Goal: Task Accomplishment & Management: Use online tool/utility

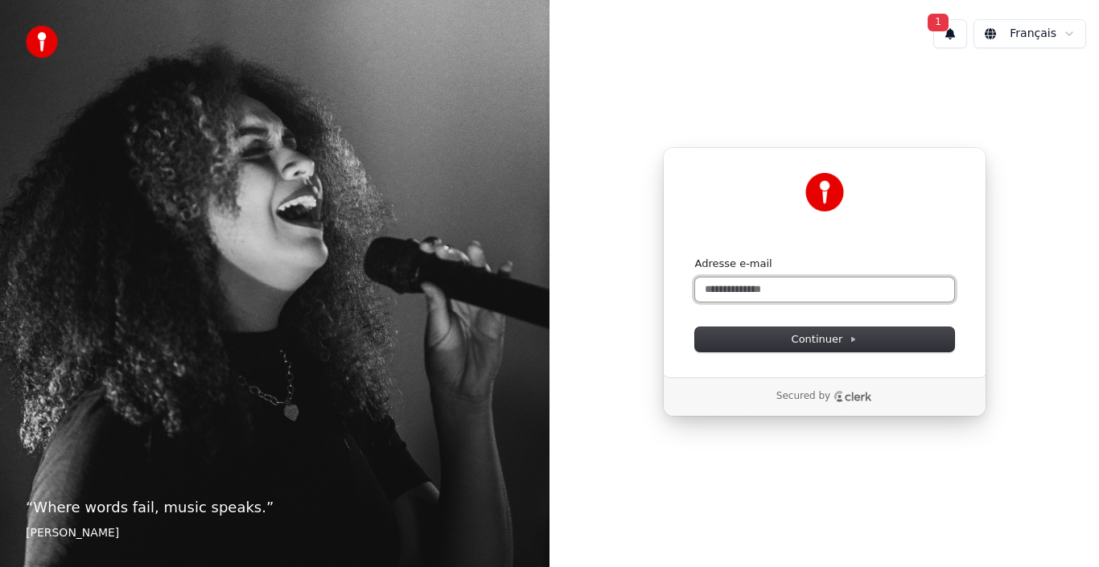
click at [775, 296] on input "Adresse e-mail" at bounding box center [824, 290] width 259 height 24
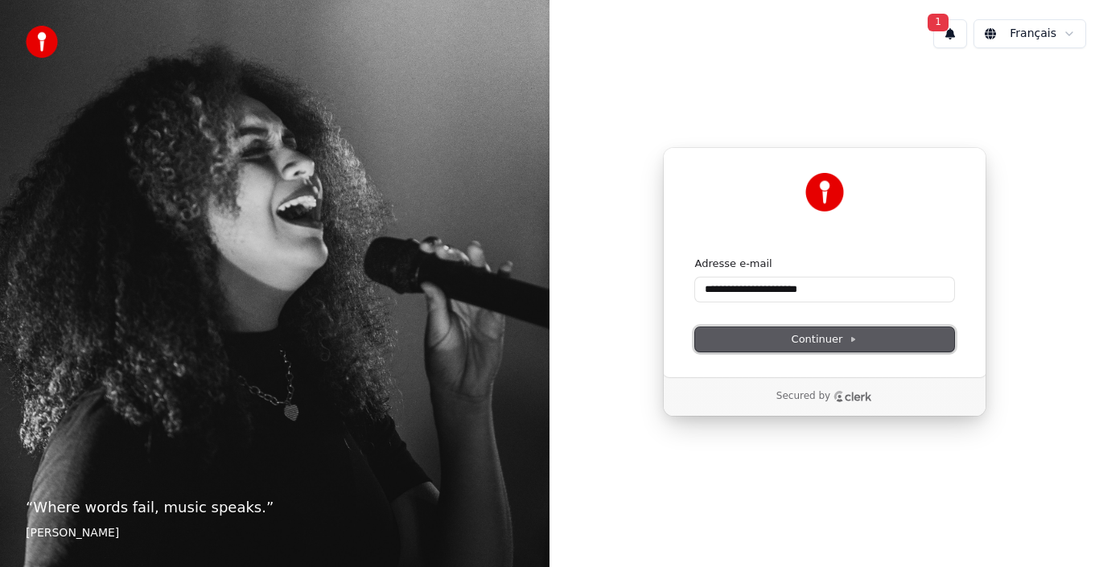
click at [812, 334] on span "Continuer" at bounding box center [825, 339] width 66 height 14
type input "**********"
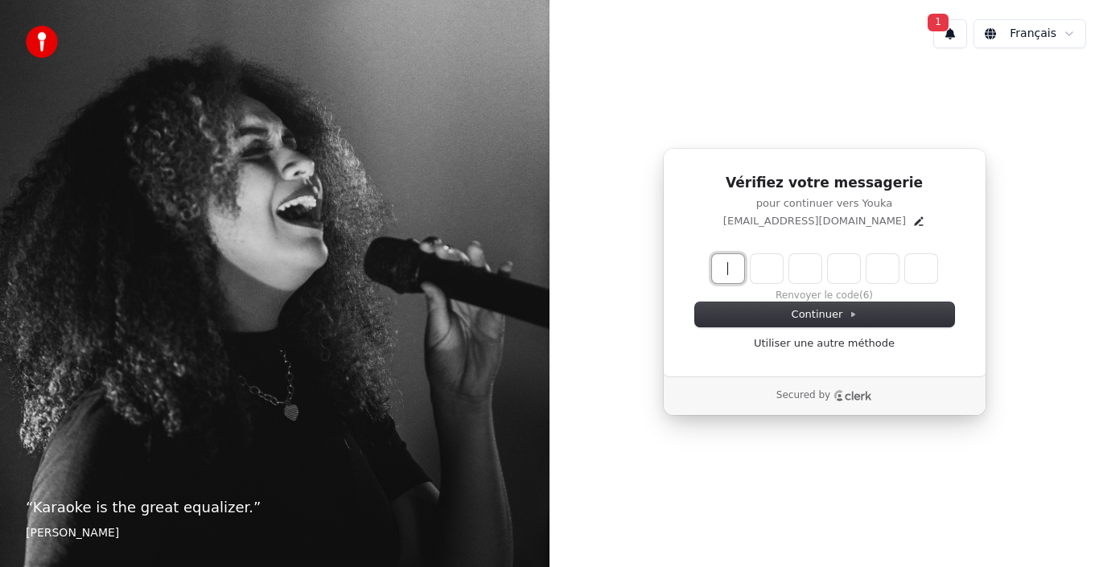
click at [731, 278] on input "Enter verification code" at bounding box center [840, 268] width 257 height 29
type input "******"
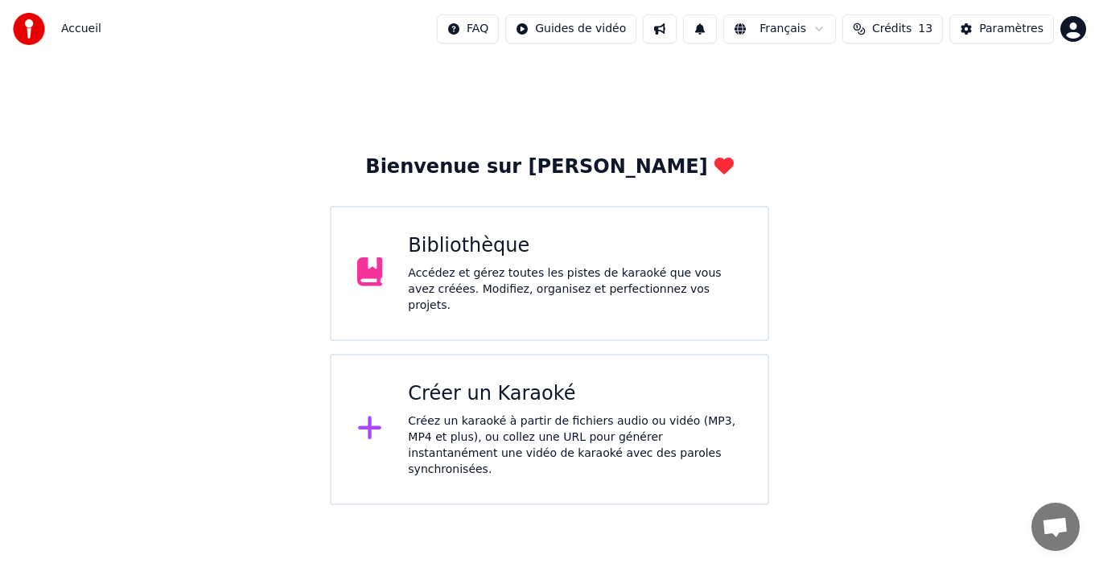
click at [366, 421] on icon at bounding box center [370, 428] width 26 height 29
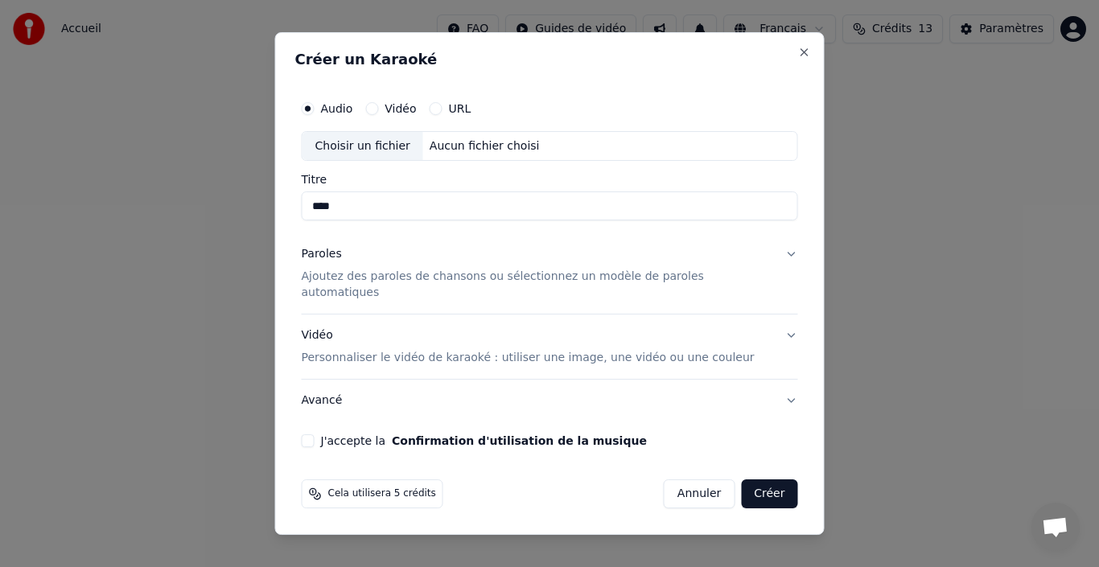
click at [375, 151] on div "Choisir un fichier" at bounding box center [363, 146] width 121 height 29
type input "**********"
click at [774, 258] on button "Paroles Ajoutez des paroles de chansons ou sélectionnez un modèle de paroles au…" at bounding box center [550, 274] width 496 height 80
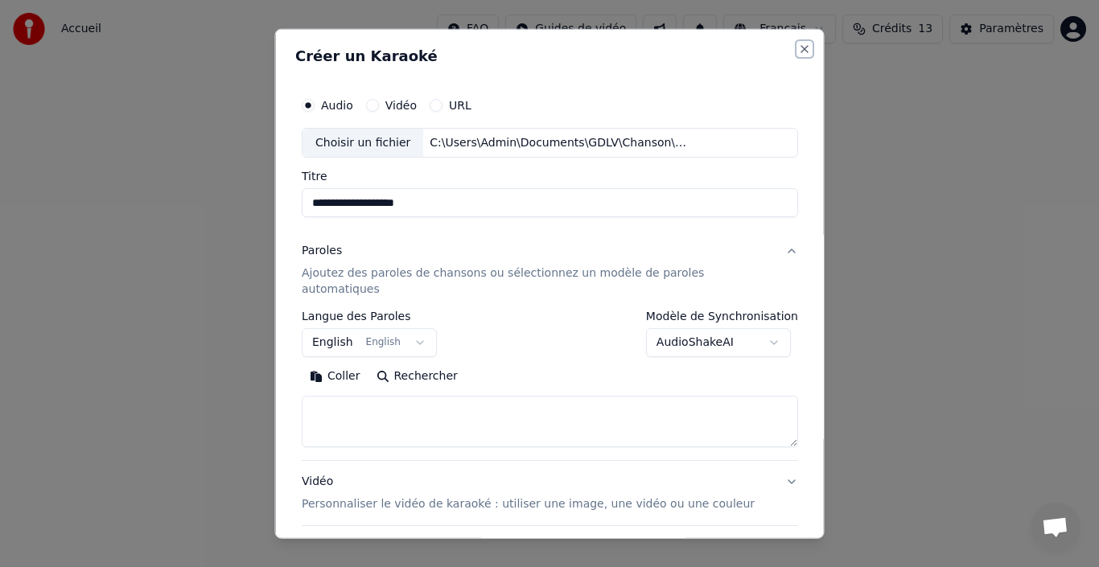
click at [798, 54] on button "Close" at bounding box center [804, 48] width 13 height 13
select select
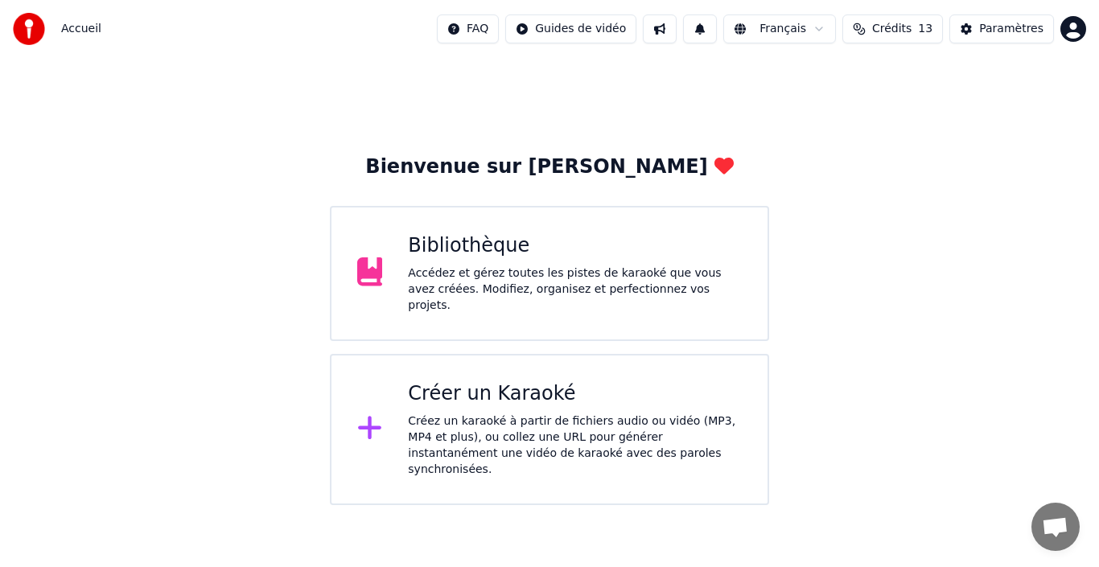
click at [369, 417] on icon at bounding box center [369, 428] width 23 height 23
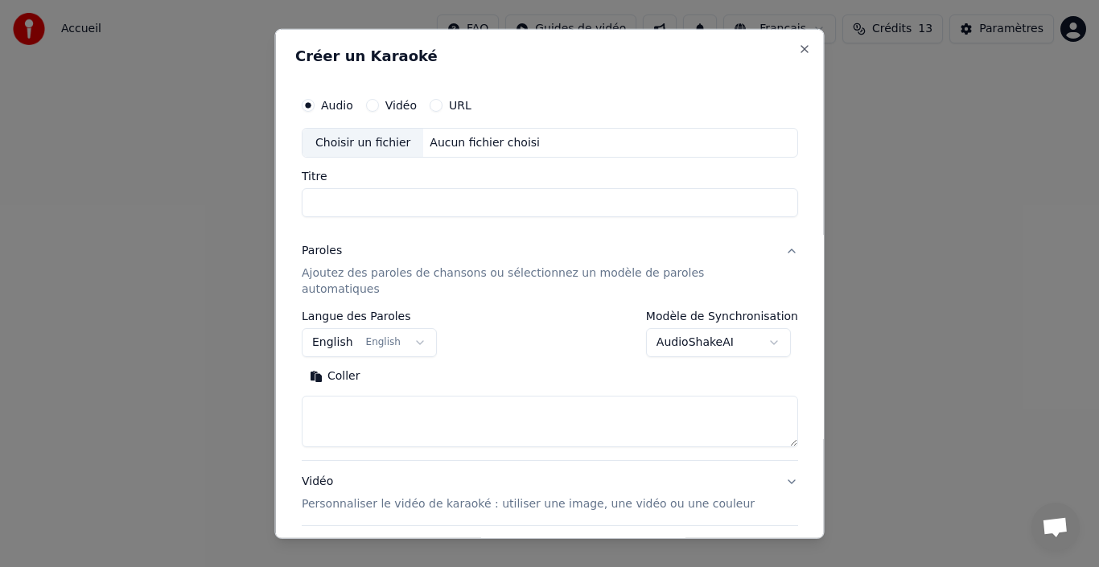
scroll to position [126, 0]
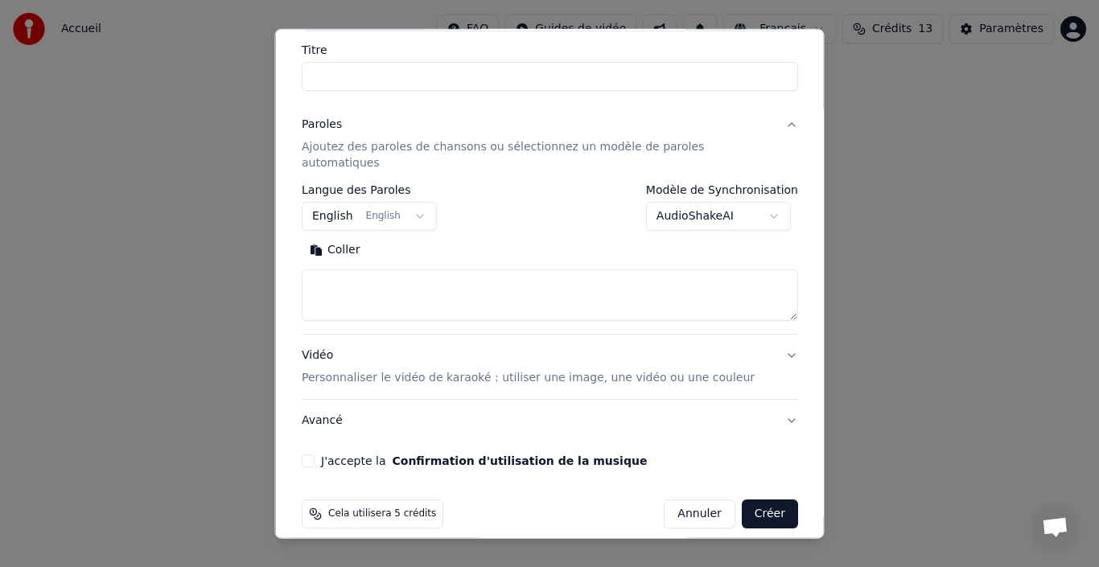
click at [767, 407] on button "Avancé" at bounding box center [550, 421] width 496 height 42
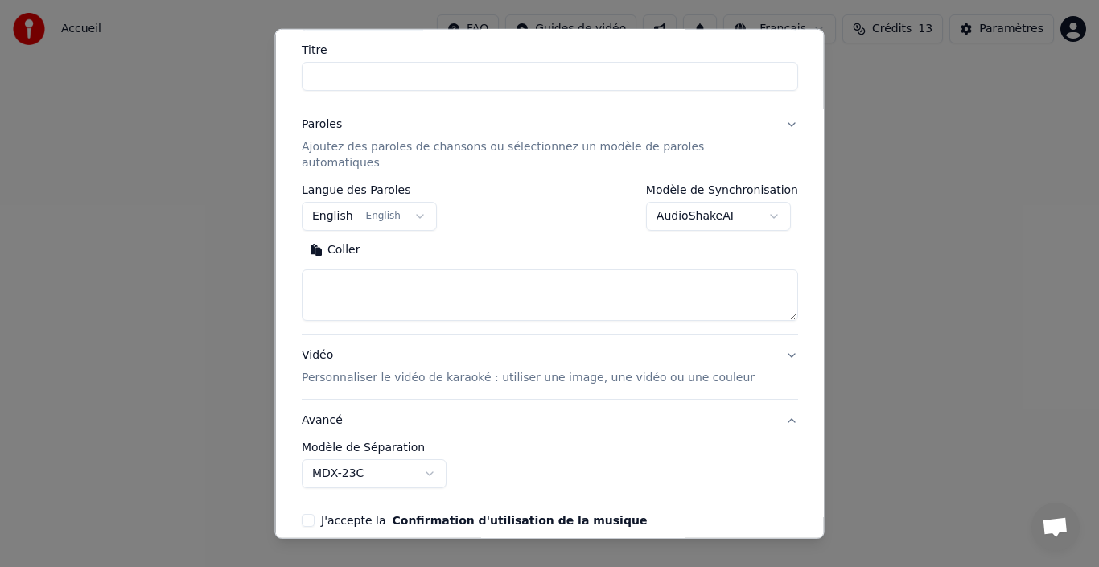
scroll to position [36, 0]
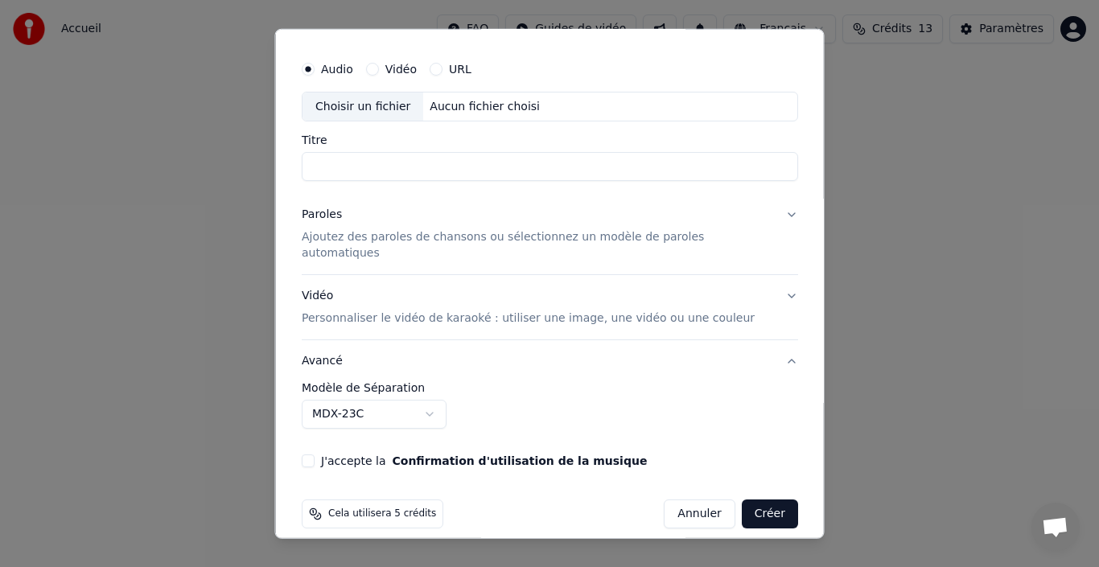
click at [767, 347] on button "Avancé" at bounding box center [550, 361] width 496 height 42
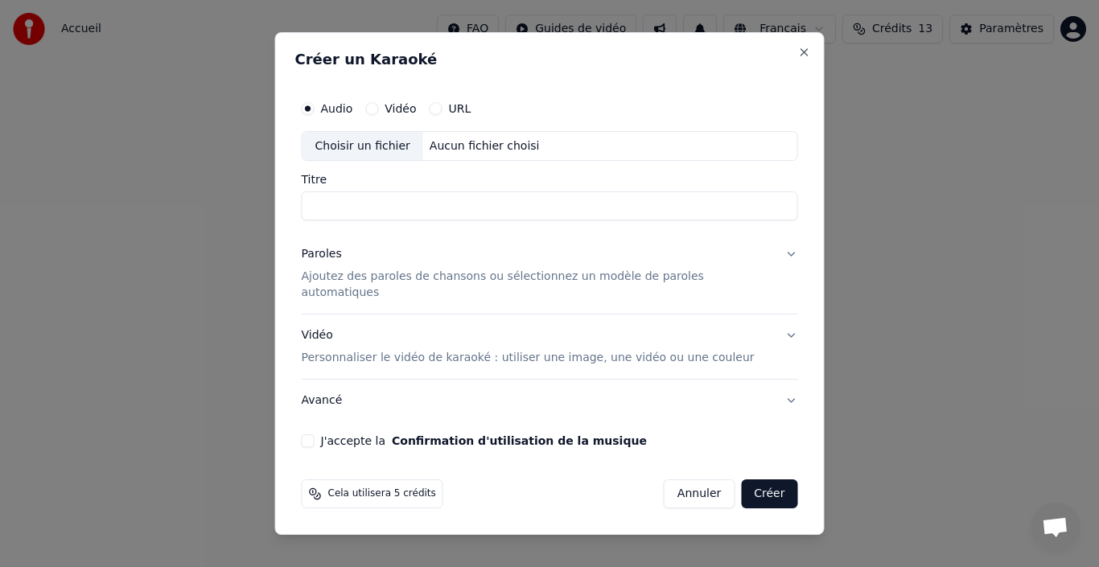
click at [773, 326] on button "Vidéo Personnaliser le vidéo de karaoké : utiliser une image, une vidéo ou une …" at bounding box center [550, 347] width 496 height 64
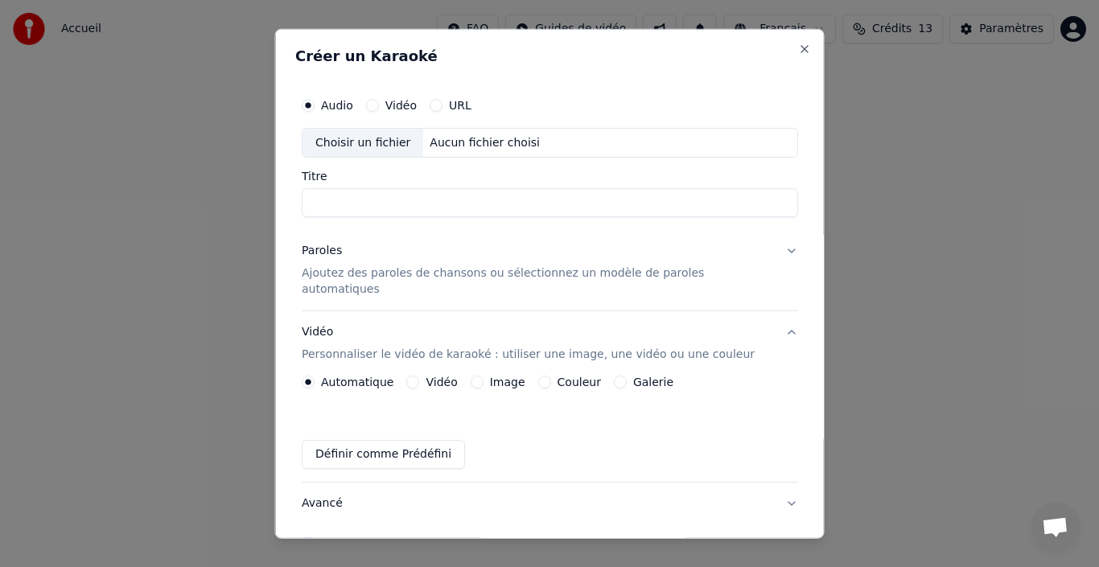
click at [483, 376] on button "Image" at bounding box center [476, 382] width 13 height 13
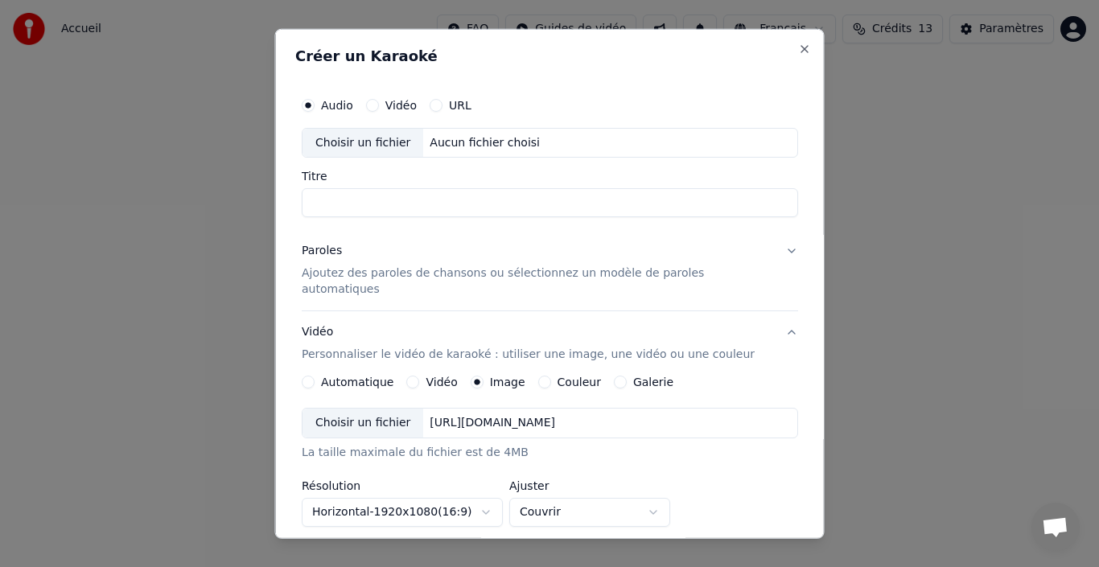
click at [371, 409] on div "Choisir un fichier" at bounding box center [363, 423] width 121 height 29
click at [664, 498] on body "**********" at bounding box center [549, 252] width 1099 height 505
click at [383, 147] on div "Choisir un fichier" at bounding box center [363, 142] width 121 height 29
drag, startPoint x: 439, startPoint y: 198, endPoint x: 473, endPoint y: 212, distance: 36.5
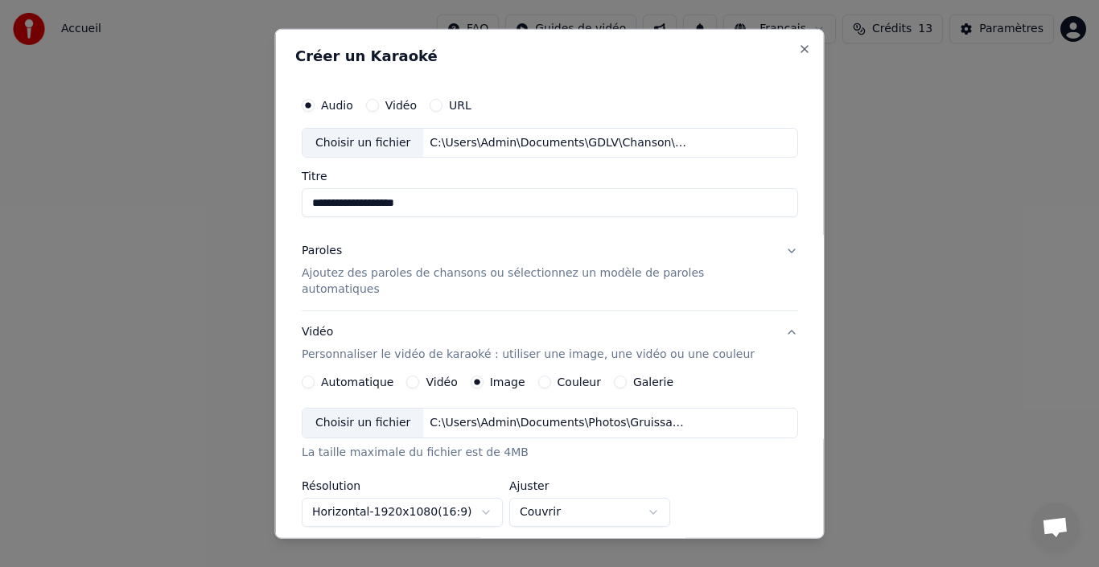
click at [473, 212] on input "**********" at bounding box center [550, 202] width 496 height 29
click at [471, 237] on button "Paroles Ajoutez des paroles de chansons ou sélectionnez un modèle de paroles au…" at bounding box center [550, 270] width 496 height 80
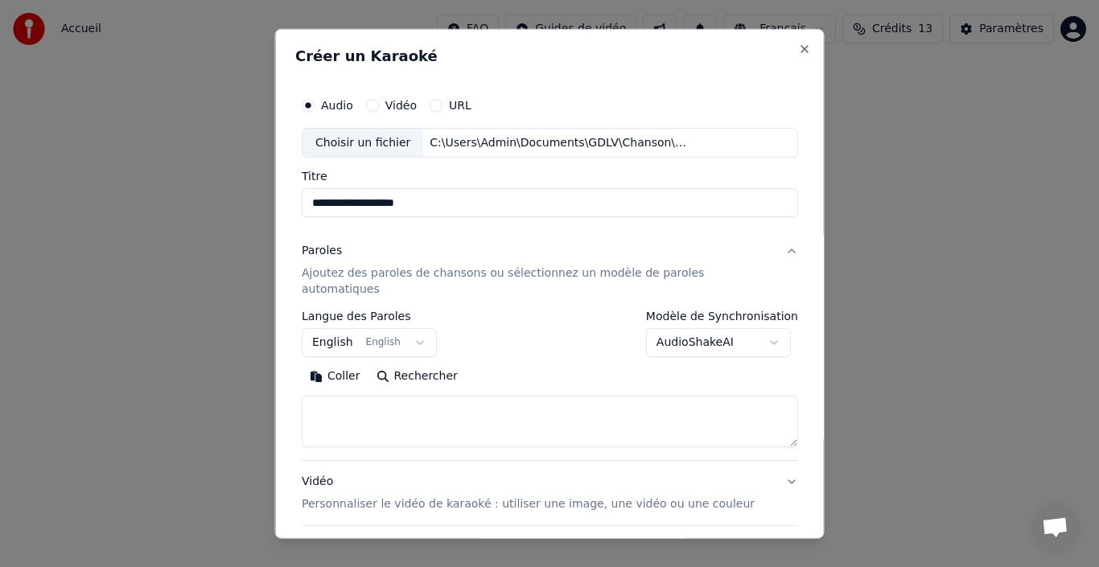
click at [441, 202] on input "**********" at bounding box center [550, 202] width 496 height 29
type input "**********"
click at [428, 328] on button "English English" at bounding box center [369, 342] width 135 height 29
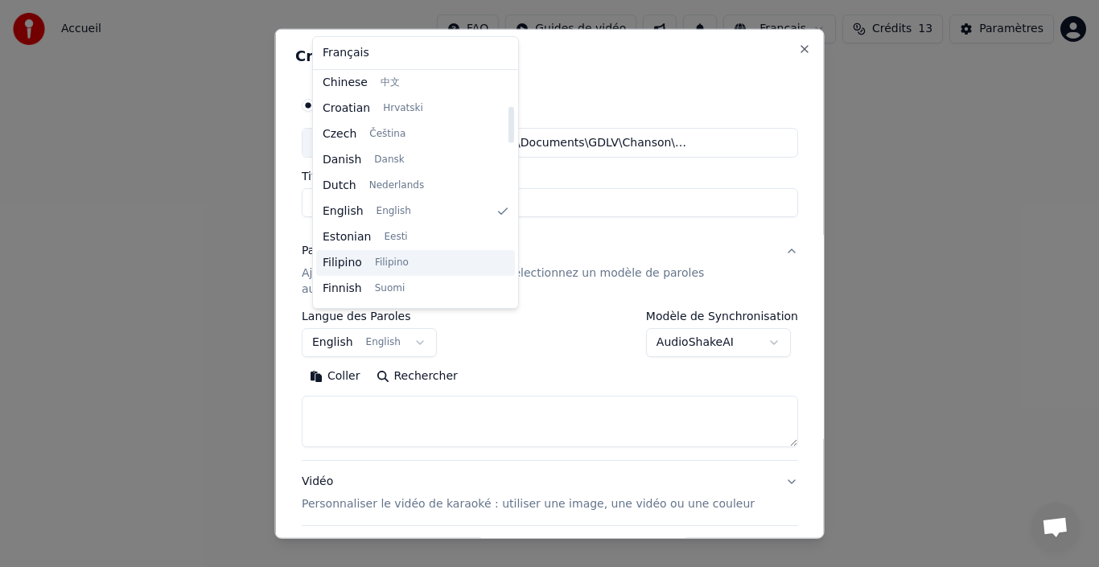
scroll to position [290, 0]
select select "**"
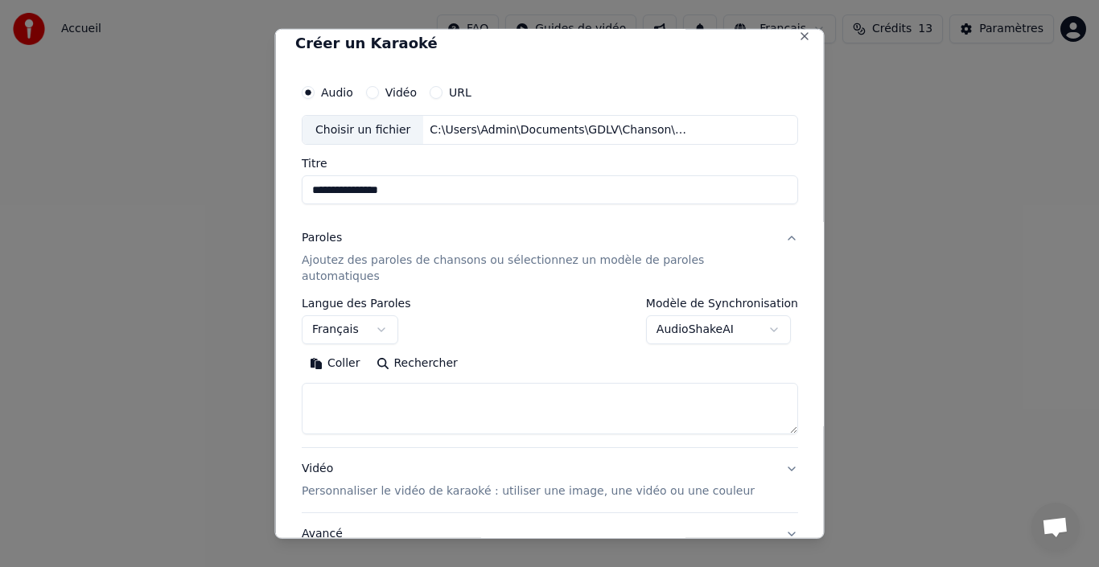
scroll to position [0, 0]
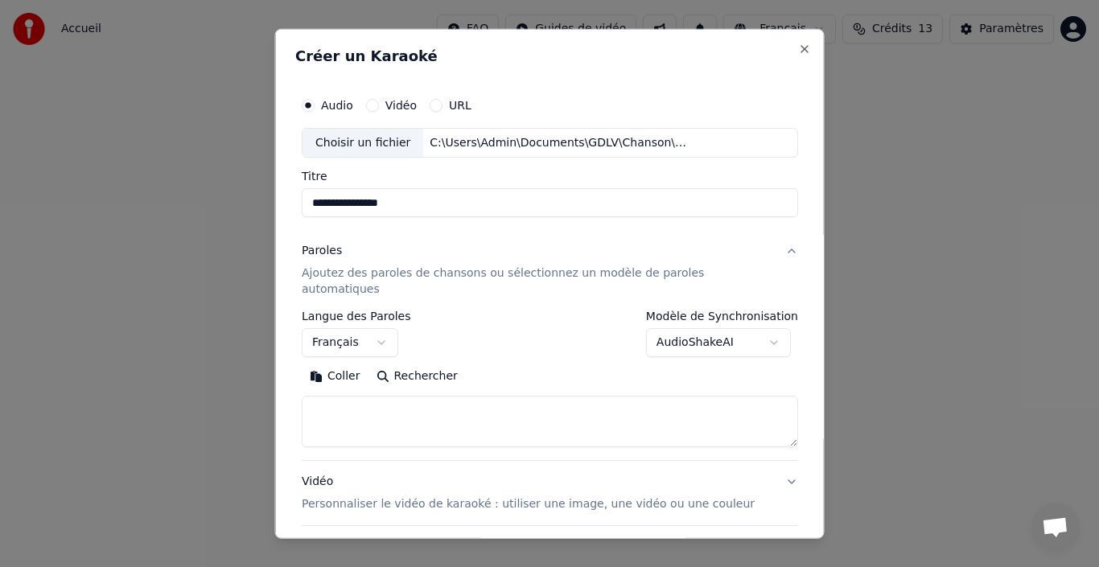
click at [414, 364] on button "Rechercher" at bounding box center [416, 377] width 97 height 26
click at [404, 411] on textarea at bounding box center [550, 421] width 496 height 51
paste textarea "**********"
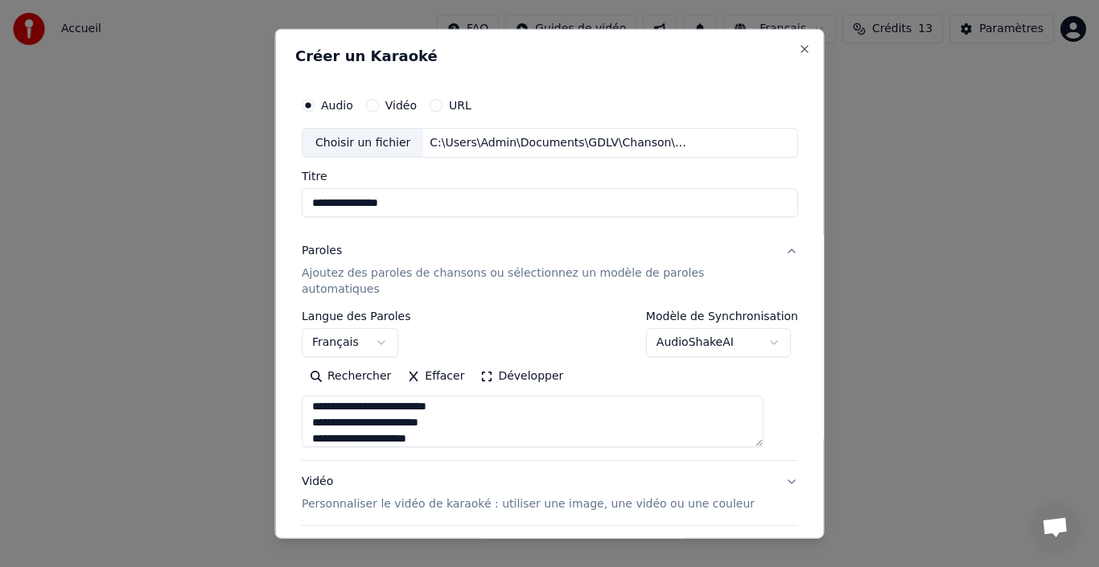
type textarea "**********"
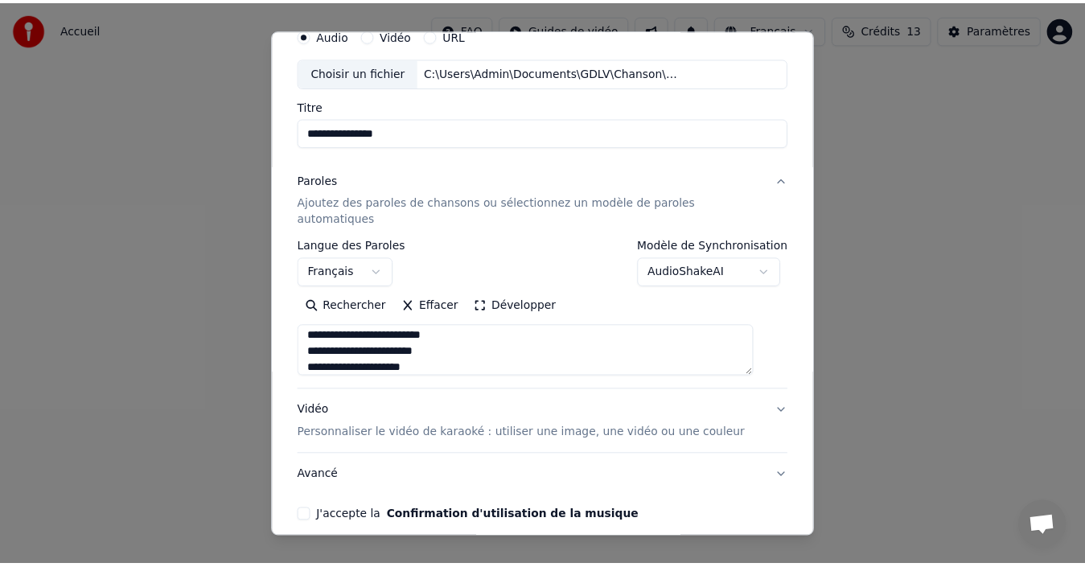
scroll to position [126, 0]
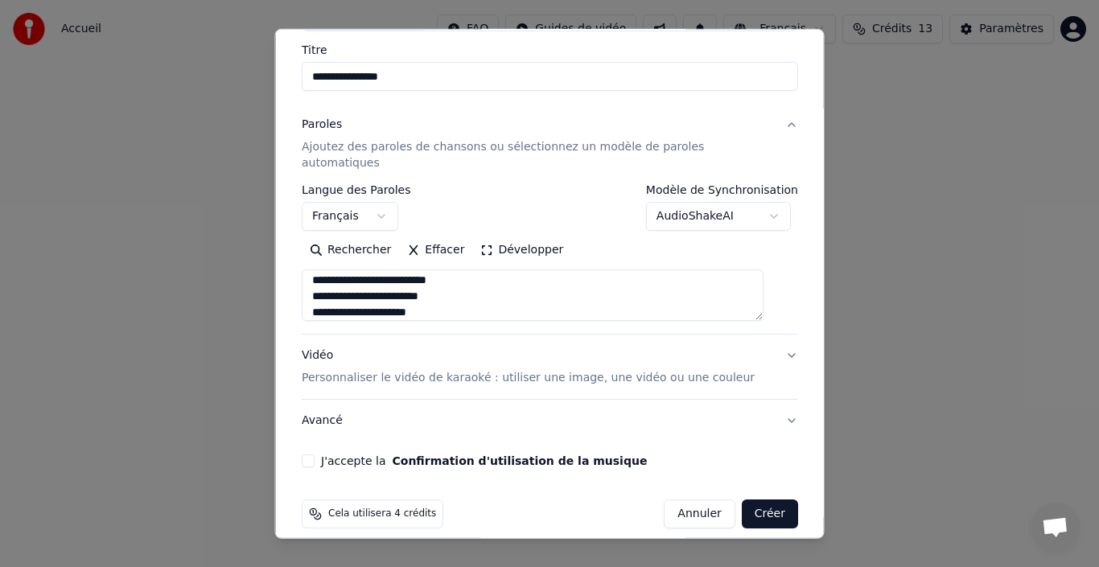
click at [315, 455] on button "J'accepte la Confirmation d'utilisation de la musique" at bounding box center [308, 461] width 13 height 13
click at [748, 500] on button "Créer" at bounding box center [769, 514] width 56 height 29
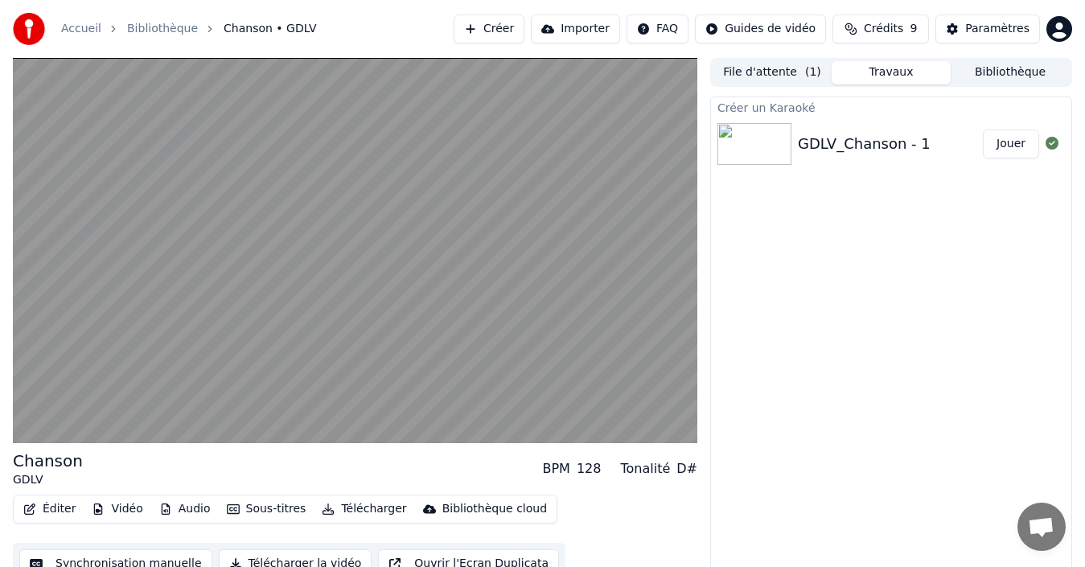
click at [337, 509] on button "Télécharger" at bounding box center [363, 509] width 97 height 23
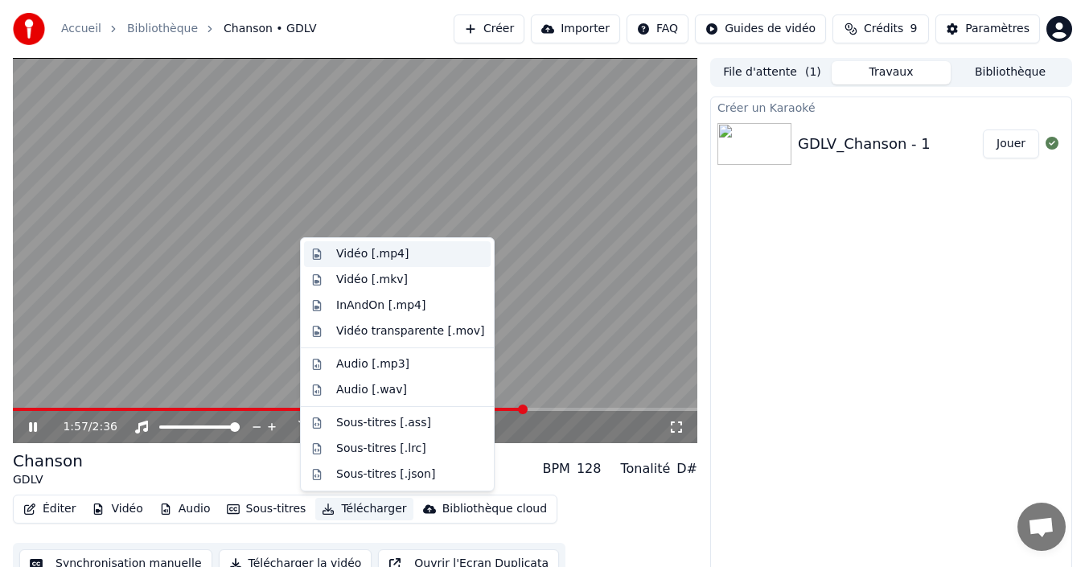
click at [352, 254] on div "Vidéo [.mp4]" at bounding box center [372, 254] width 72 height 16
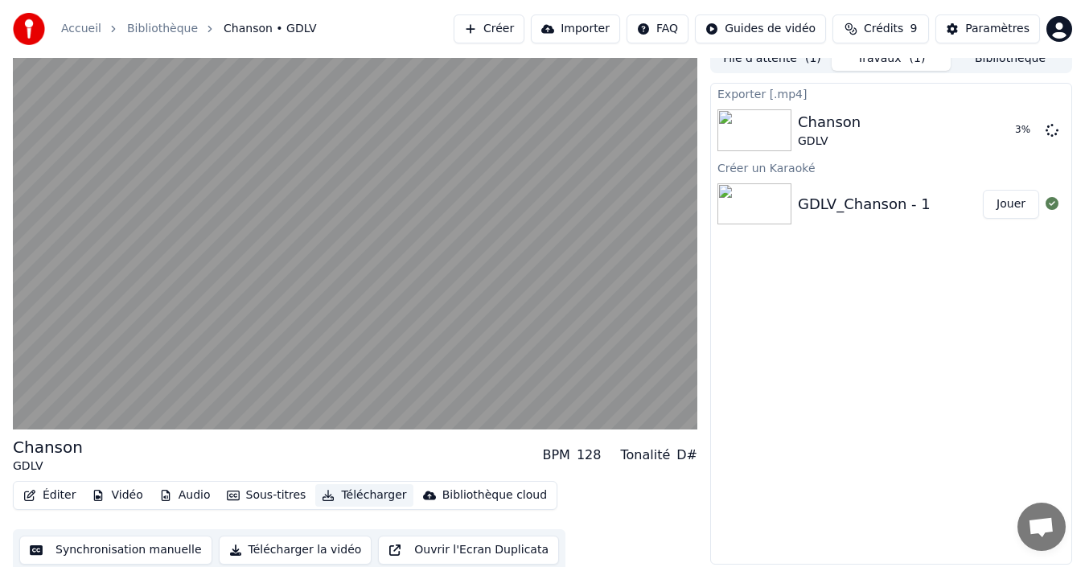
scroll to position [18, 0]
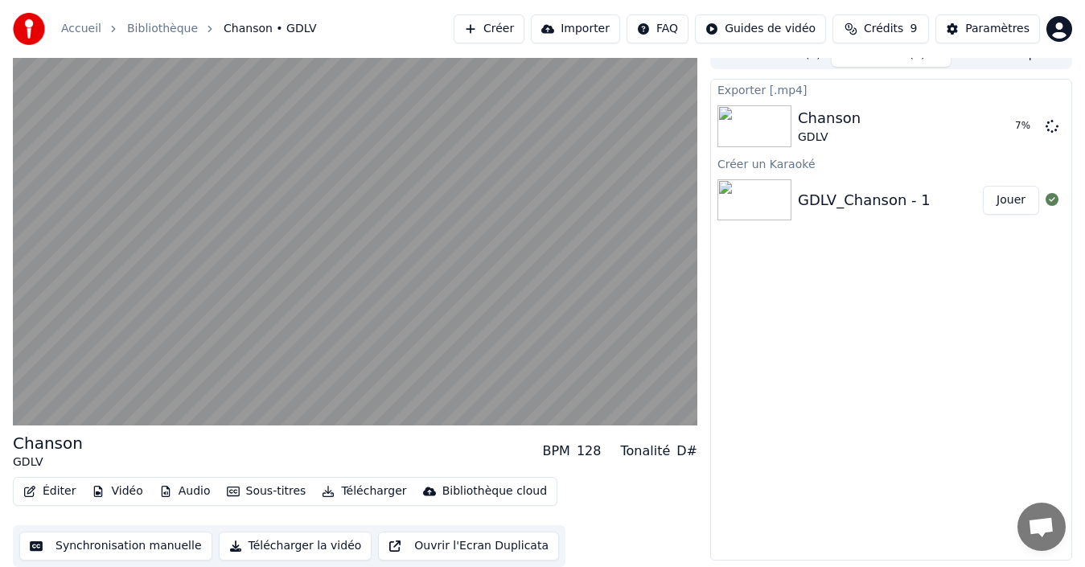
click at [239, 546] on button "Télécharger la vidéo" at bounding box center [296, 546] width 154 height 29
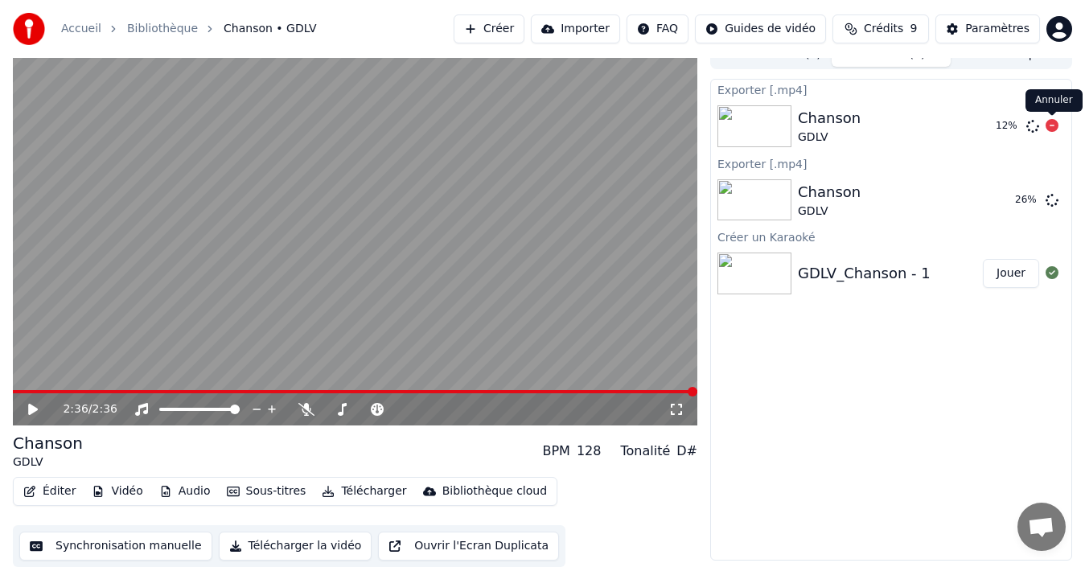
click at [1057, 122] on icon at bounding box center [1052, 125] width 13 height 13
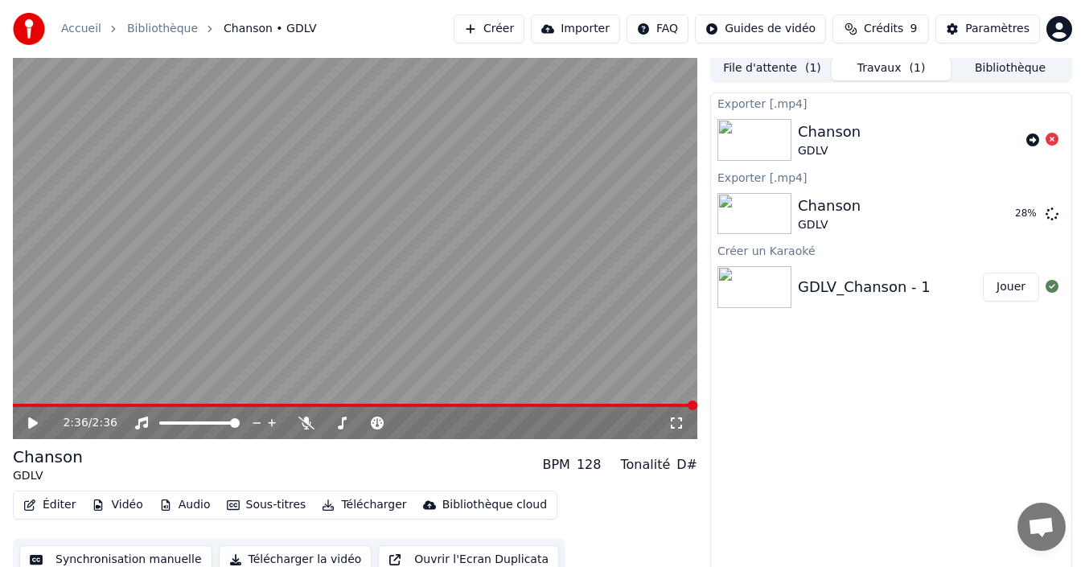
scroll to position [0, 0]
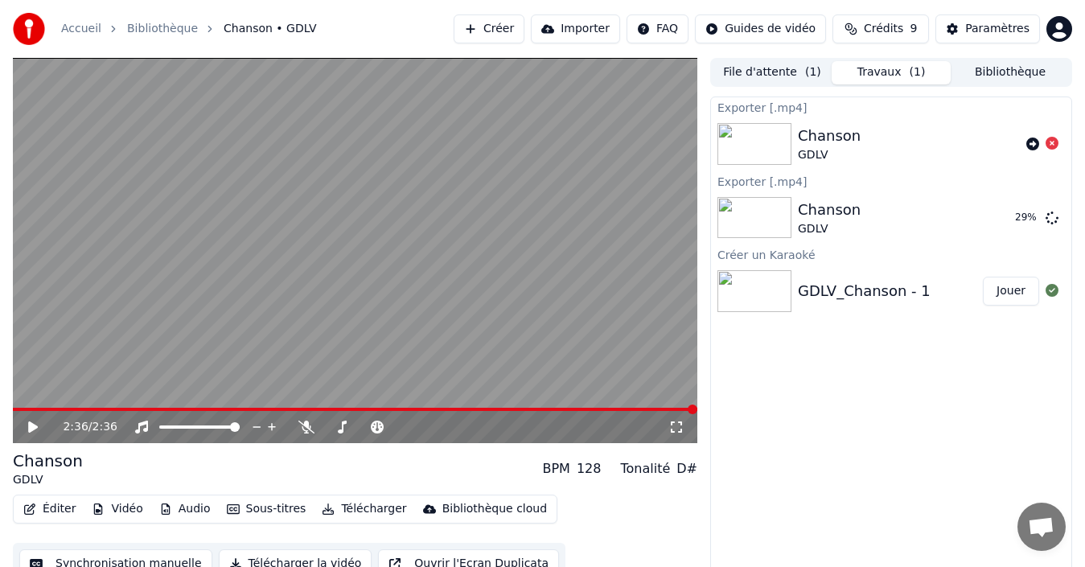
click at [1009, 72] on button "Bibliothèque" at bounding box center [1010, 72] width 119 height 23
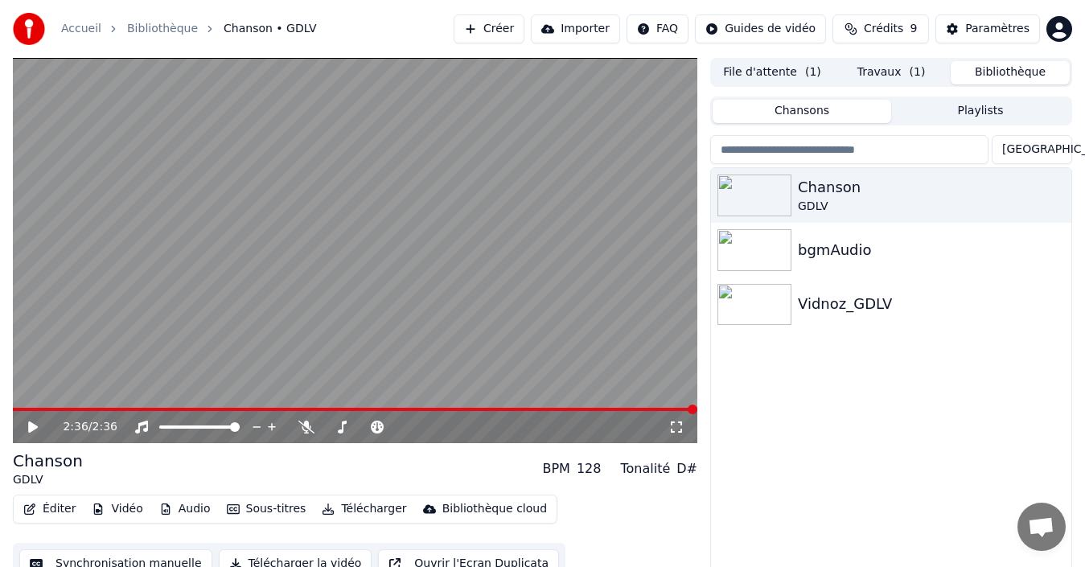
click at [783, 73] on button "File d'attente ( 1 )" at bounding box center [772, 72] width 119 height 23
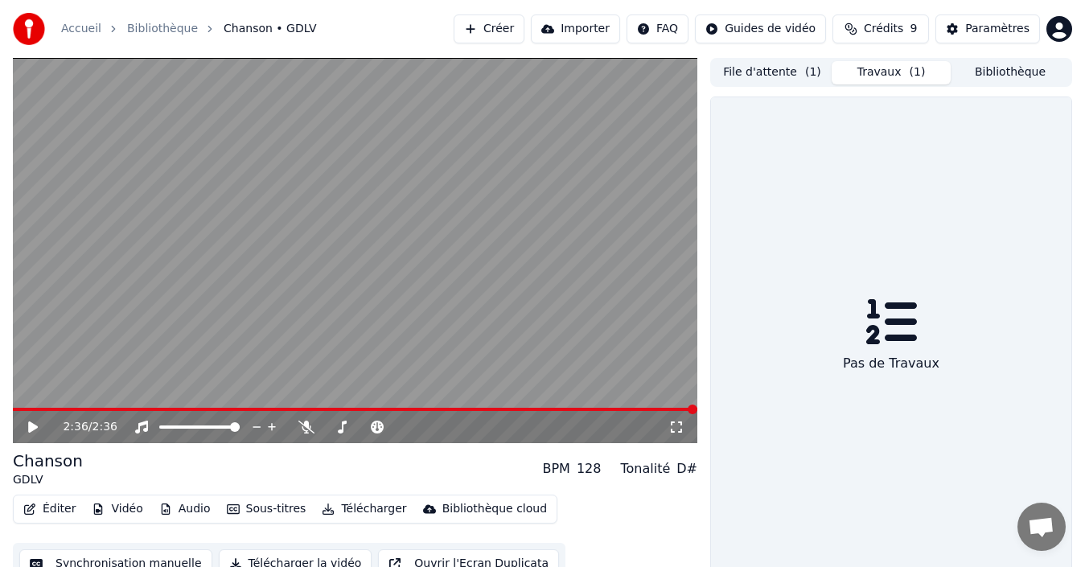
click at [888, 72] on button "Travaux ( 1 )" at bounding box center [891, 72] width 119 height 23
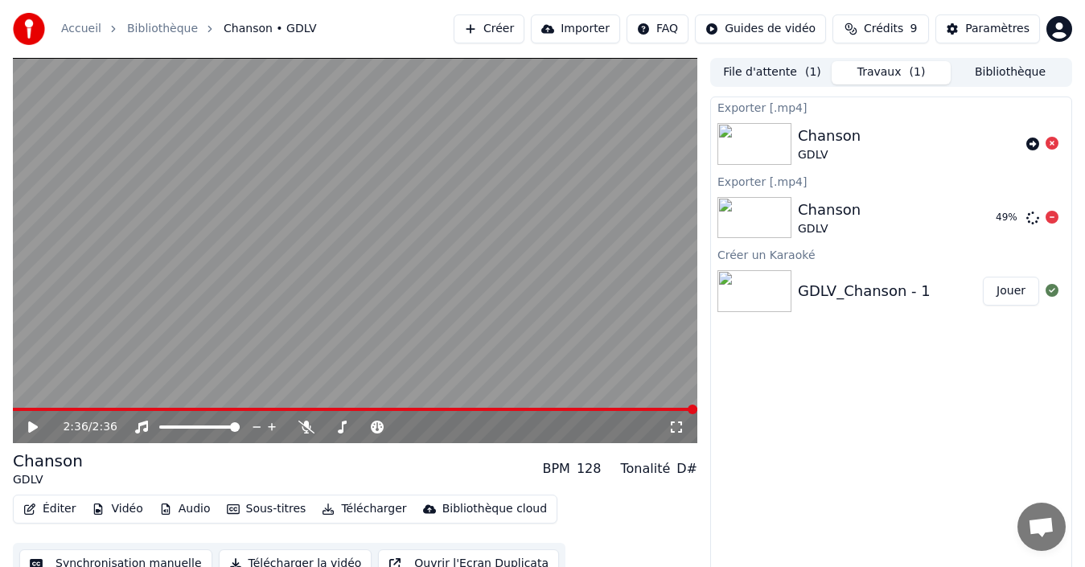
click at [1028, 77] on button "Bibliothèque" at bounding box center [1010, 72] width 119 height 23
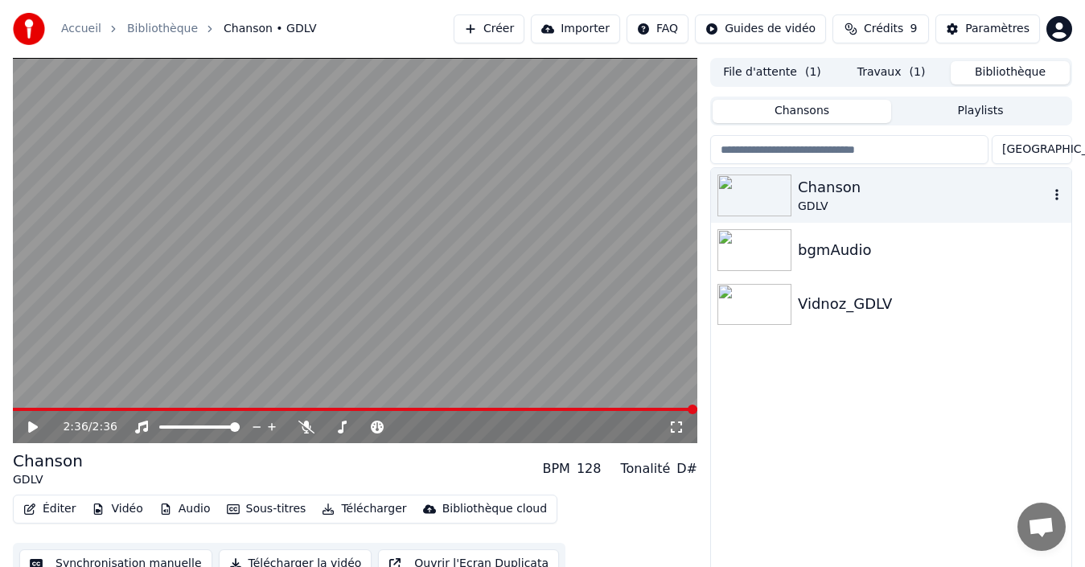
click at [1057, 196] on icon "button" at bounding box center [1057, 194] width 3 height 11
click at [767, 72] on button "File d'attente ( 1 )" at bounding box center [772, 72] width 119 height 23
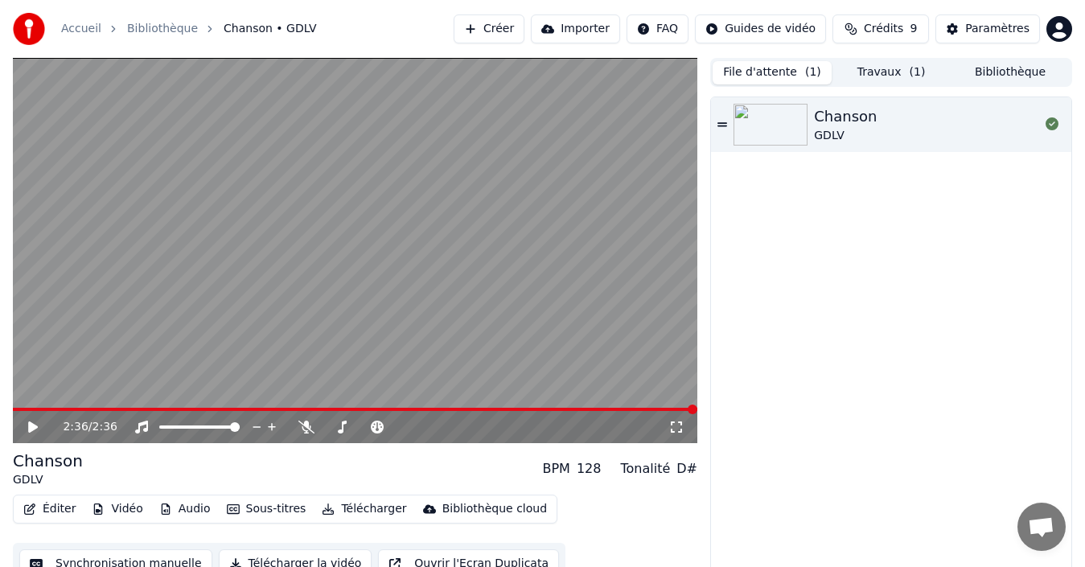
click at [885, 75] on button "Travaux ( 1 )" at bounding box center [891, 72] width 119 height 23
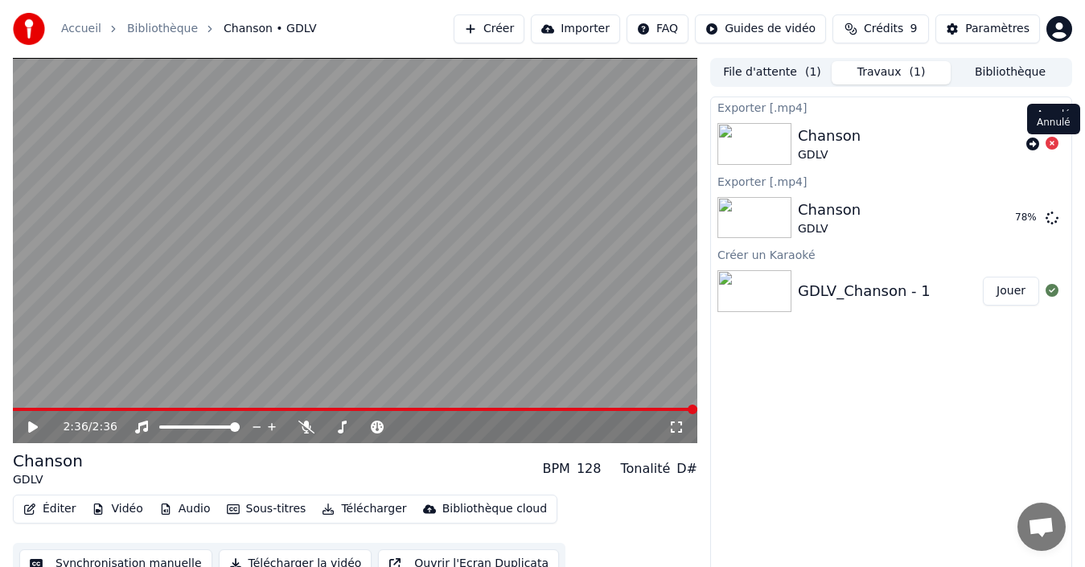
click at [1052, 146] on icon at bounding box center [1052, 143] width 13 height 13
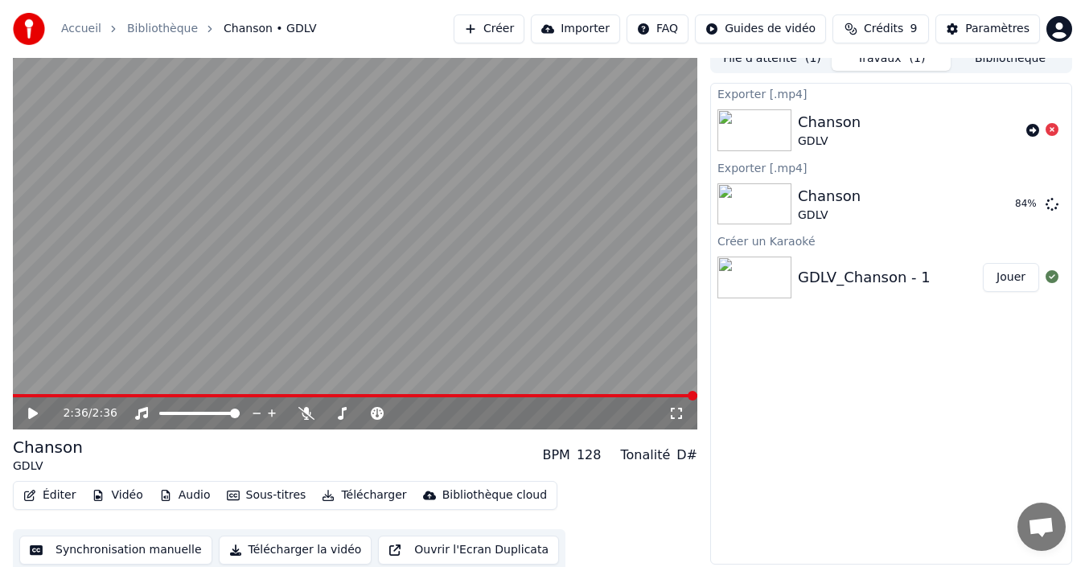
scroll to position [18, 0]
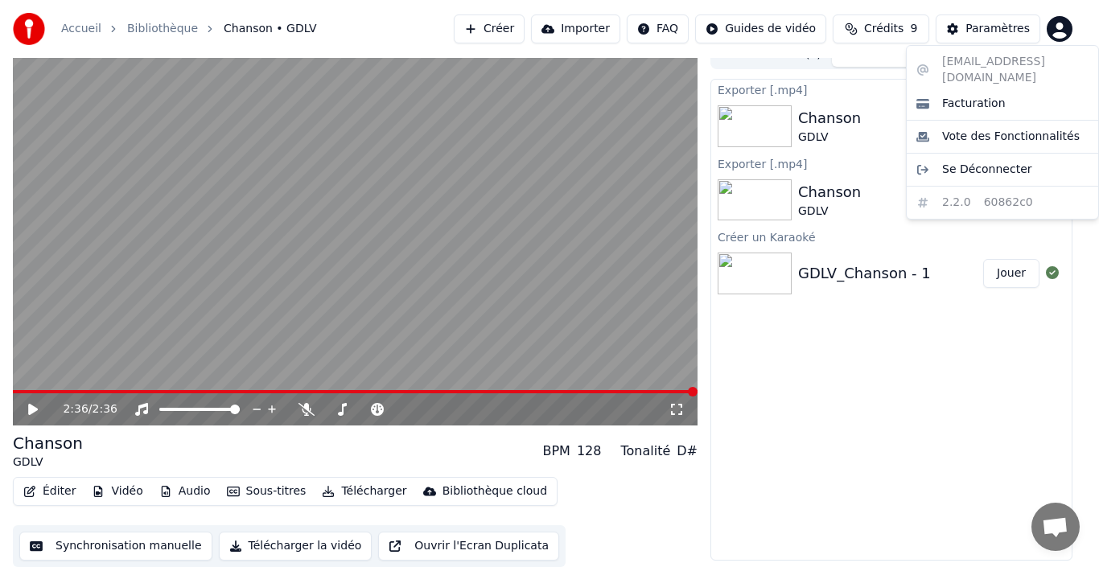
click at [1057, 30] on html "Accueil Bibliothèque Chanson • GDLV Créer Importer FAQ Guides de vidéo Crédits …" at bounding box center [549, 265] width 1099 height 567
click at [809, 408] on html "Accueil Bibliothèque Chanson • GDLV Créer Importer FAQ Guides de vidéo Crédits …" at bounding box center [549, 265] width 1099 height 567
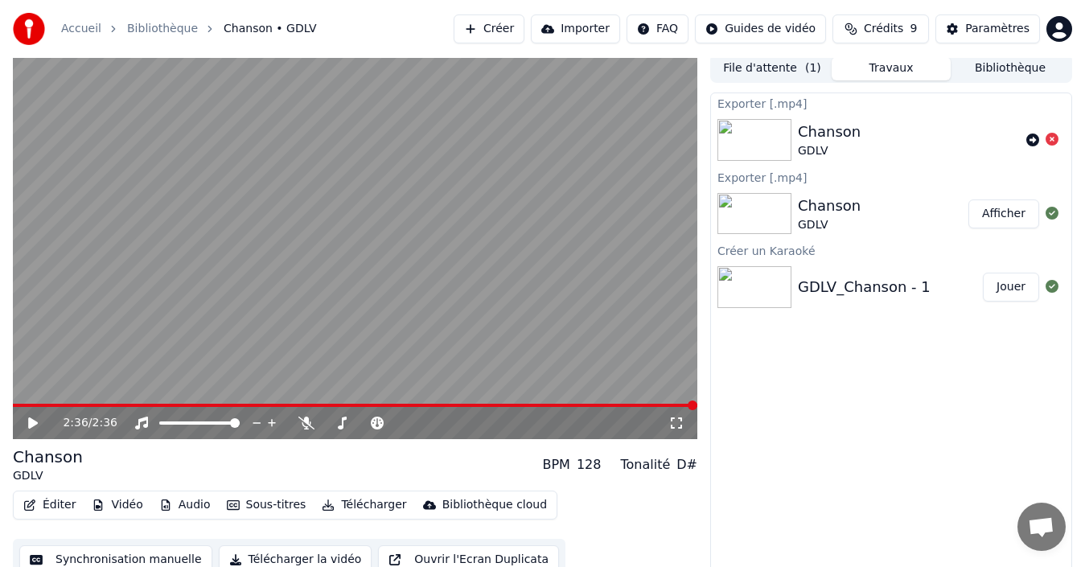
scroll to position [0, 0]
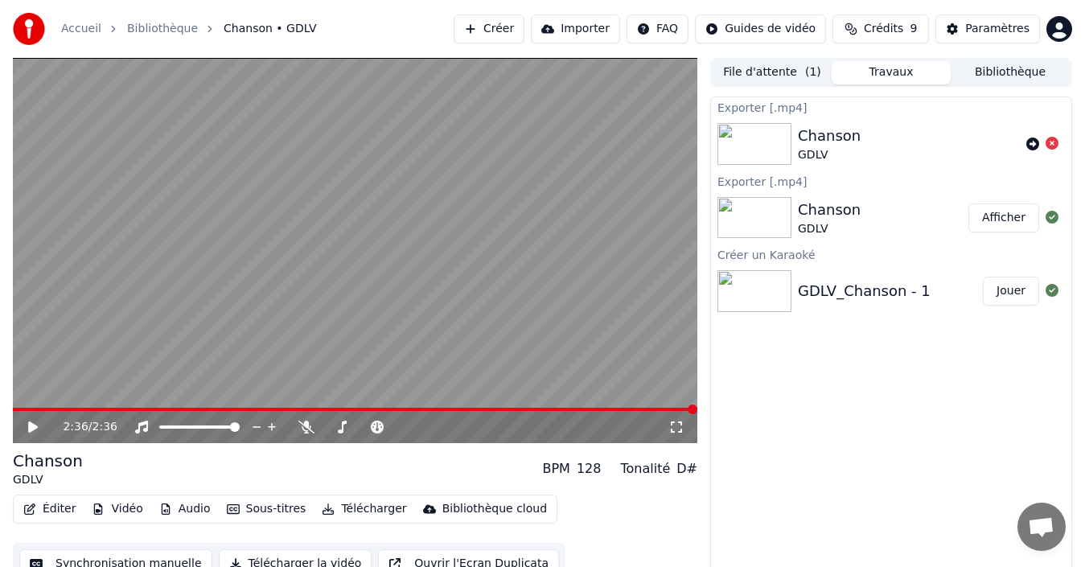
click at [598, 27] on button "Importer" at bounding box center [575, 28] width 89 height 29
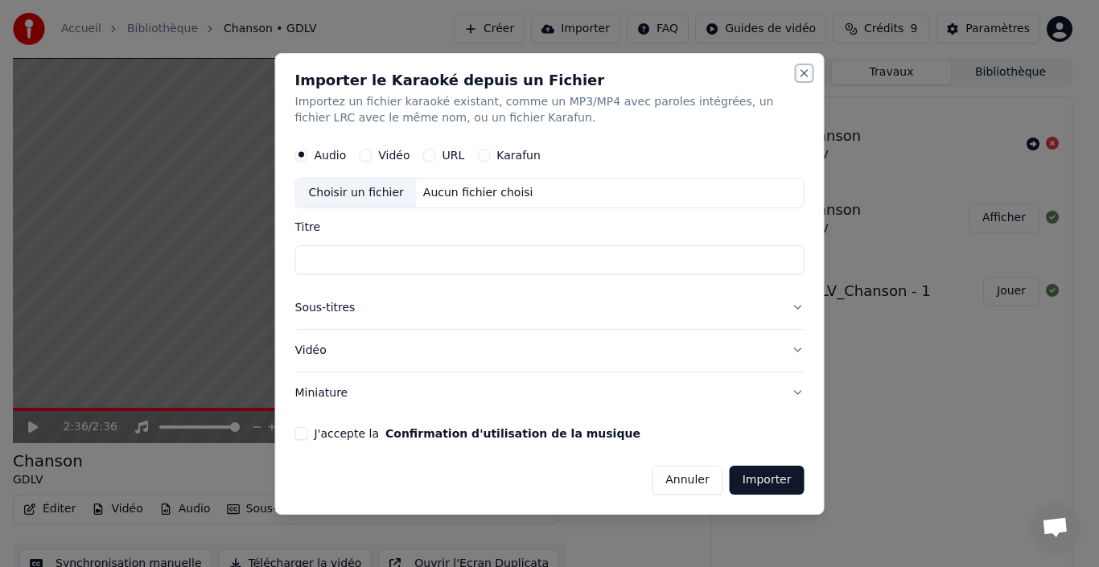
click at [801, 74] on button "Close" at bounding box center [804, 73] width 13 height 13
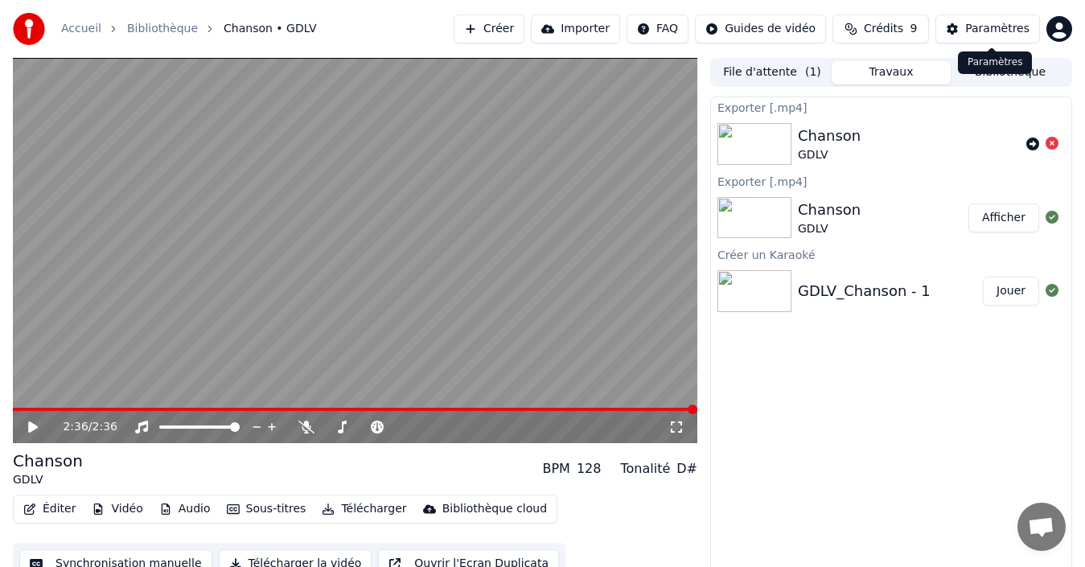
click at [997, 24] on div "Paramètres" at bounding box center [998, 29] width 64 height 16
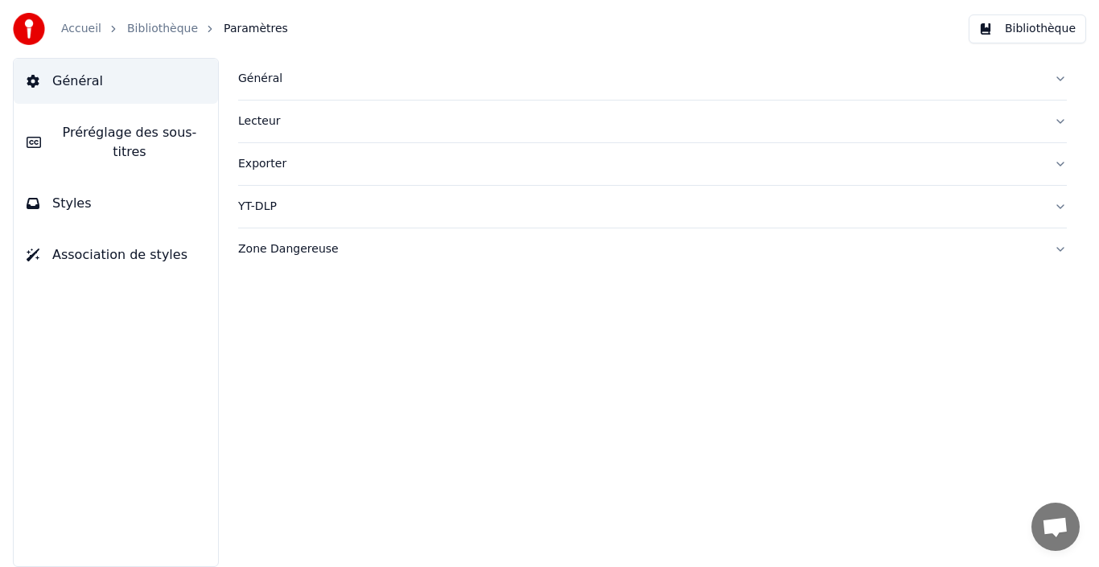
click at [85, 31] on link "Accueil" at bounding box center [81, 29] width 40 height 16
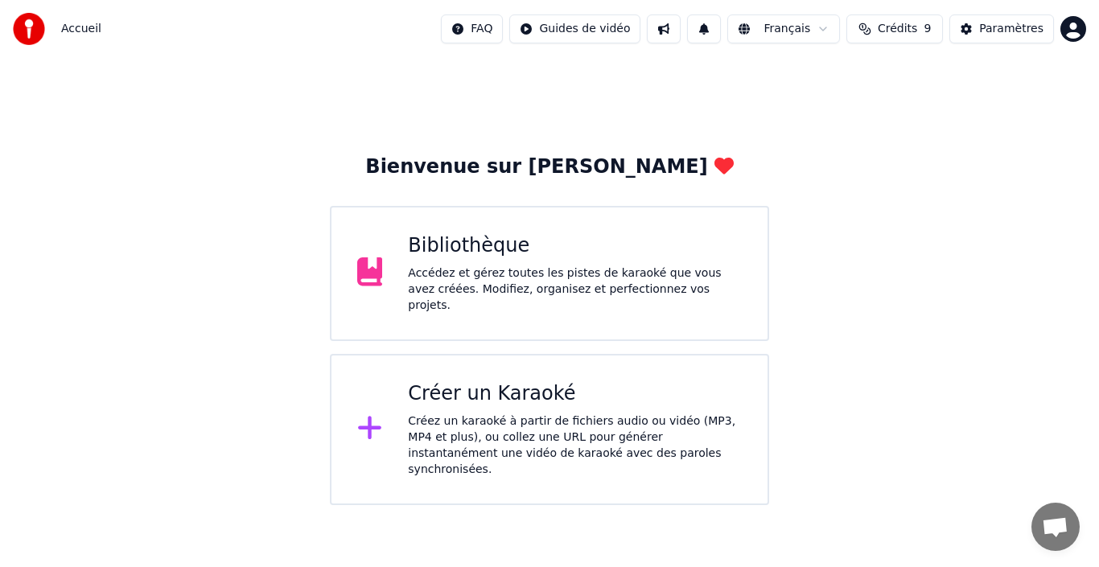
click at [604, 23] on html "Accueil FAQ Guides de vidéo Français Crédits 9 Paramètres Bienvenue sur Youka B…" at bounding box center [549, 252] width 1099 height 505
click at [23, 30] on img at bounding box center [29, 29] width 32 height 32
click at [480, 391] on div "Créer un Karaoké" at bounding box center [575, 394] width 334 height 26
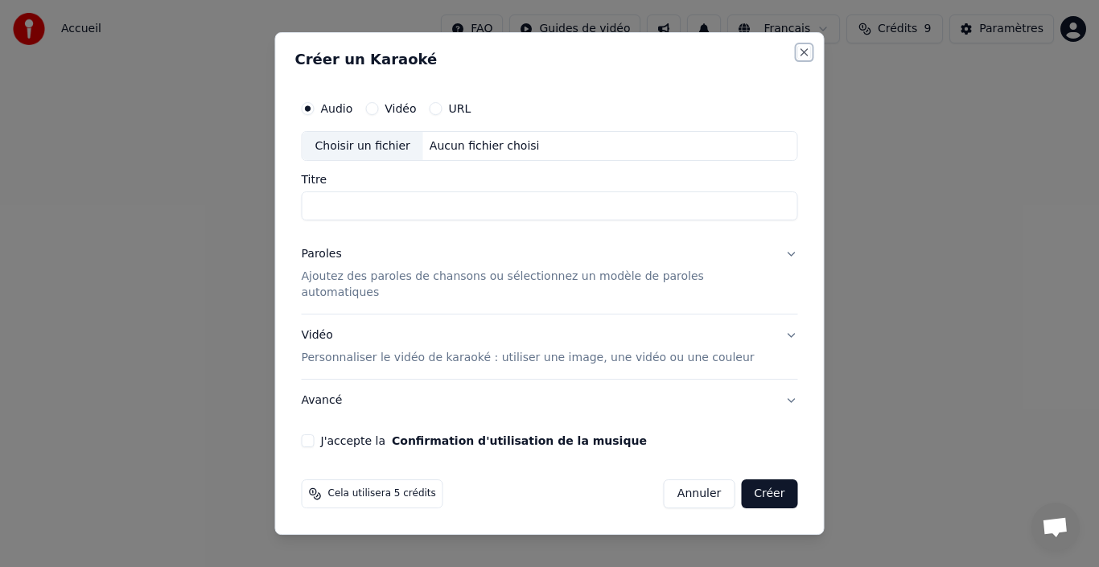
click at [798, 56] on button "Close" at bounding box center [804, 52] width 13 height 13
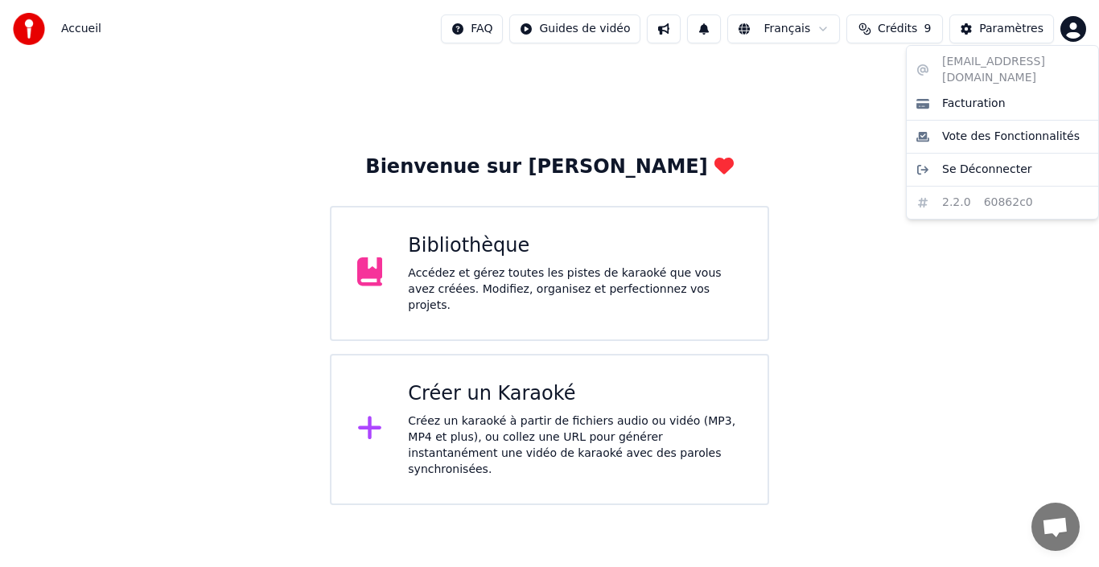
click at [1072, 31] on html "Accueil FAQ Guides de vidéo Français Crédits 9 Paramètres Bienvenue sur Youka B…" at bounding box center [549, 252] width 1099 height 505
